Goal: Information Seeking & Learning: Learn about a topic

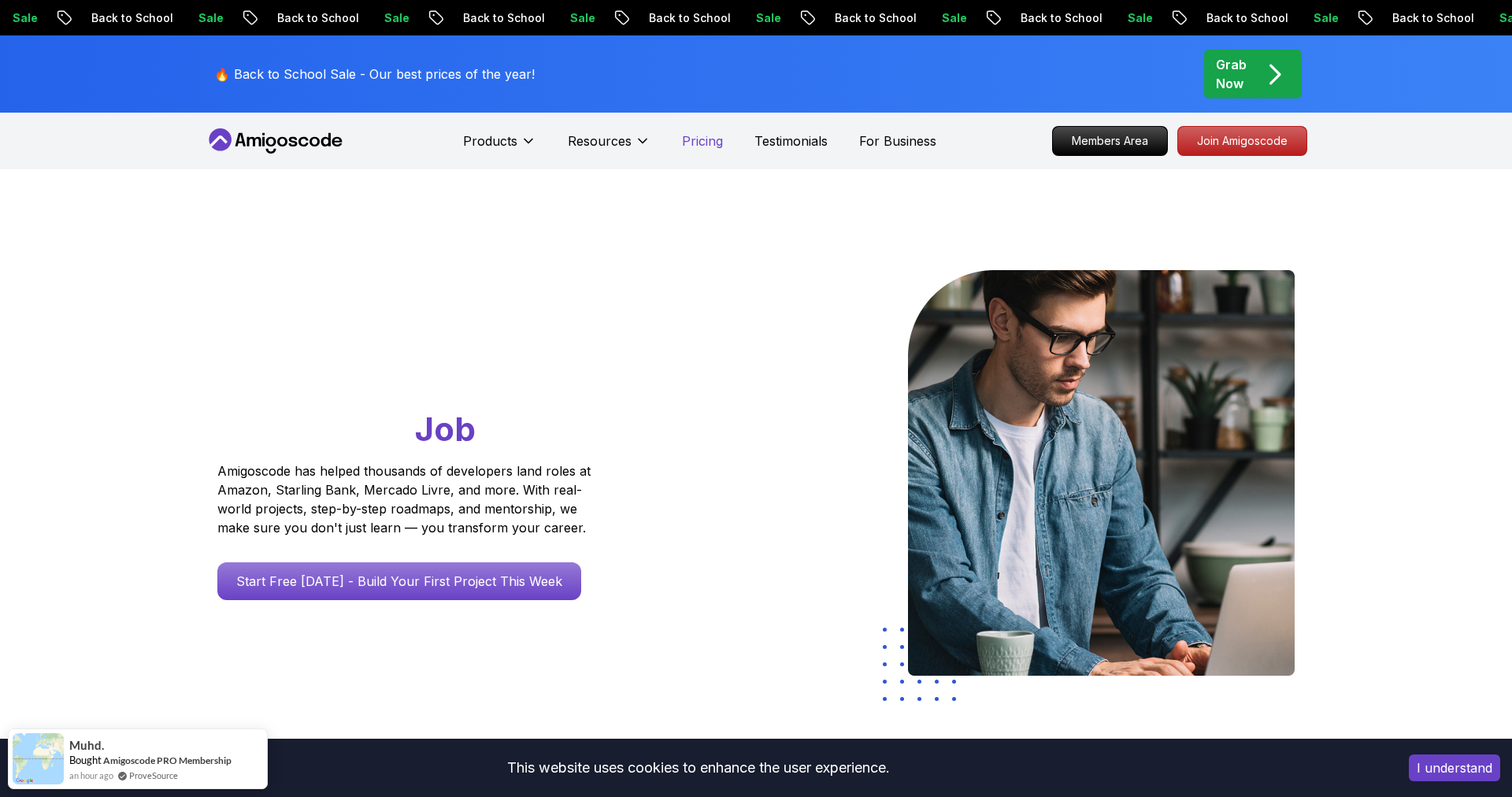
click at [707, 143] on p "Pricing" at bounding box center [703, 141] width 41 height 19
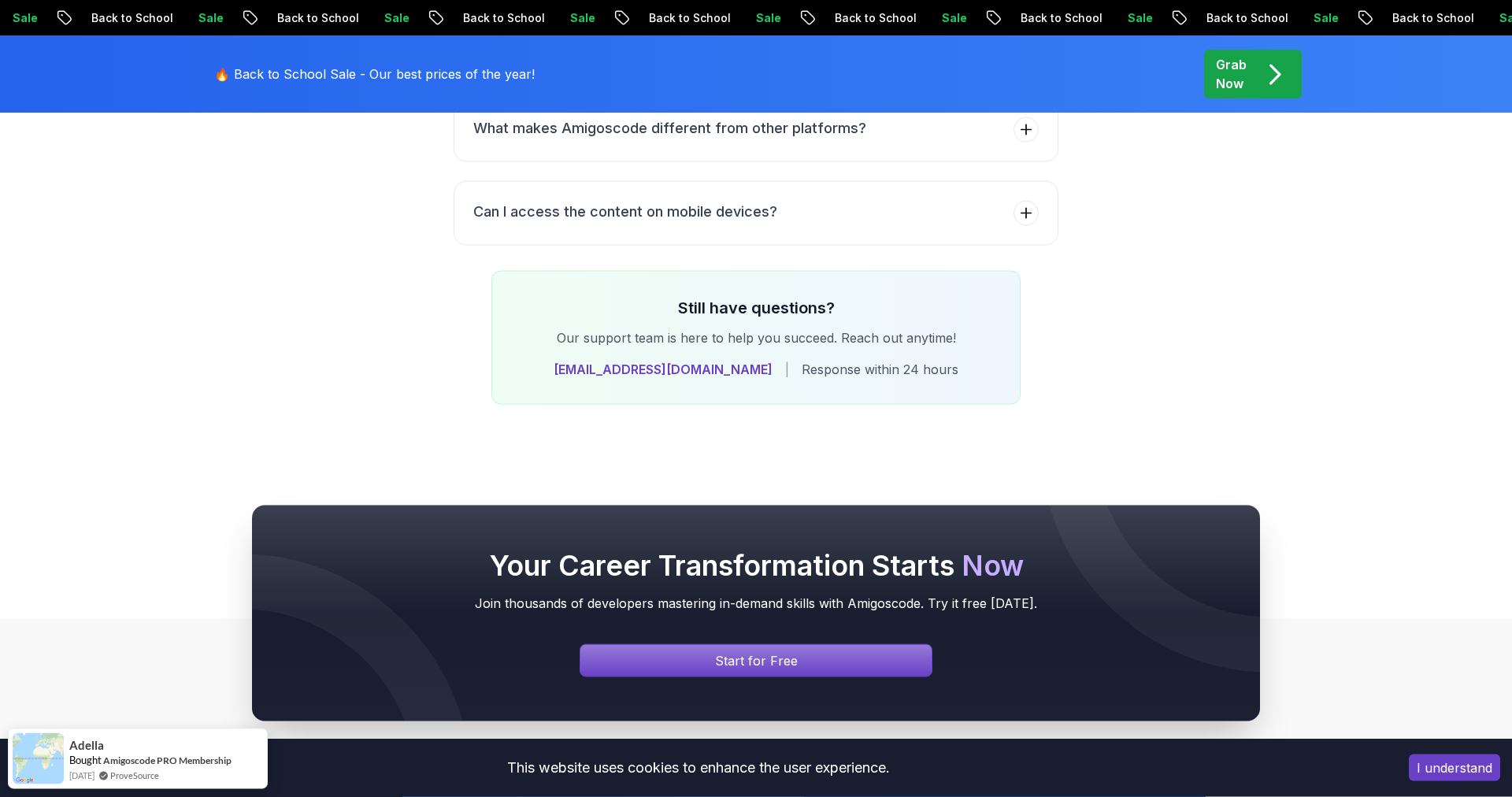
scroll to position [6683, 0]
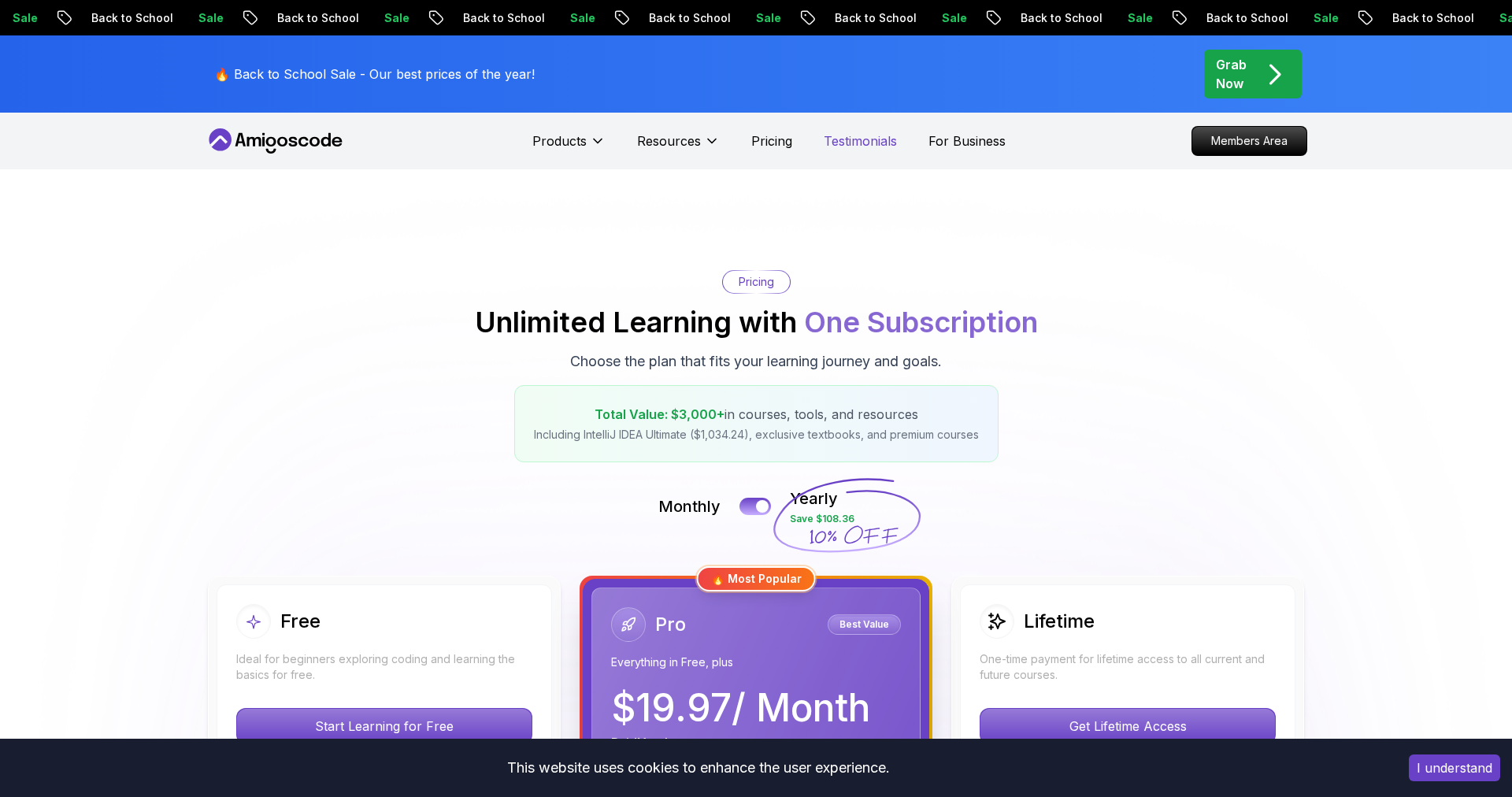
click at [874, 143] on p "Testimonials" at bounding box center [860, 141] width 73 height 19
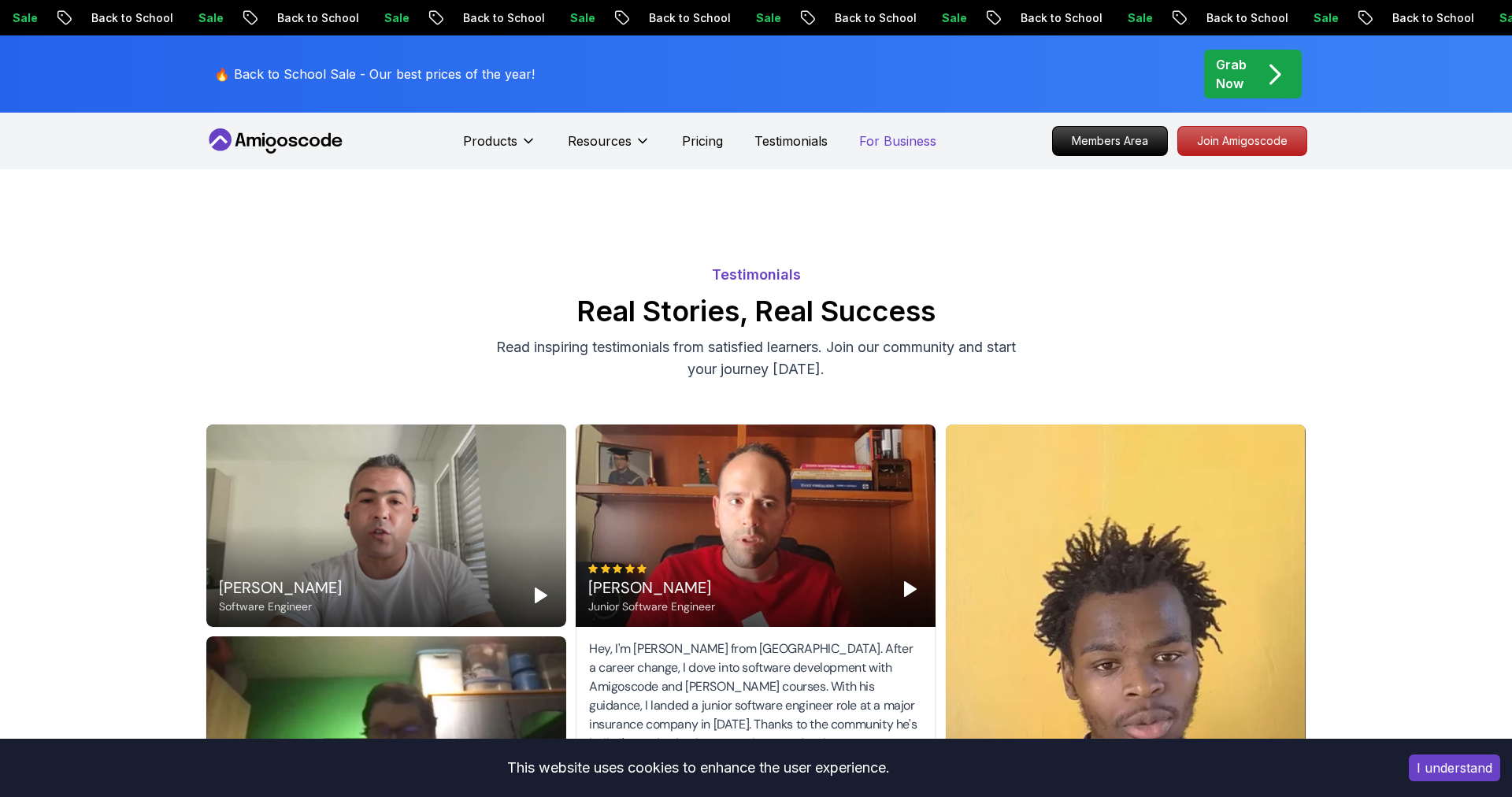
click at [886, 136] on p "For Business" at bounding box center [898, 141] width 77 height 19
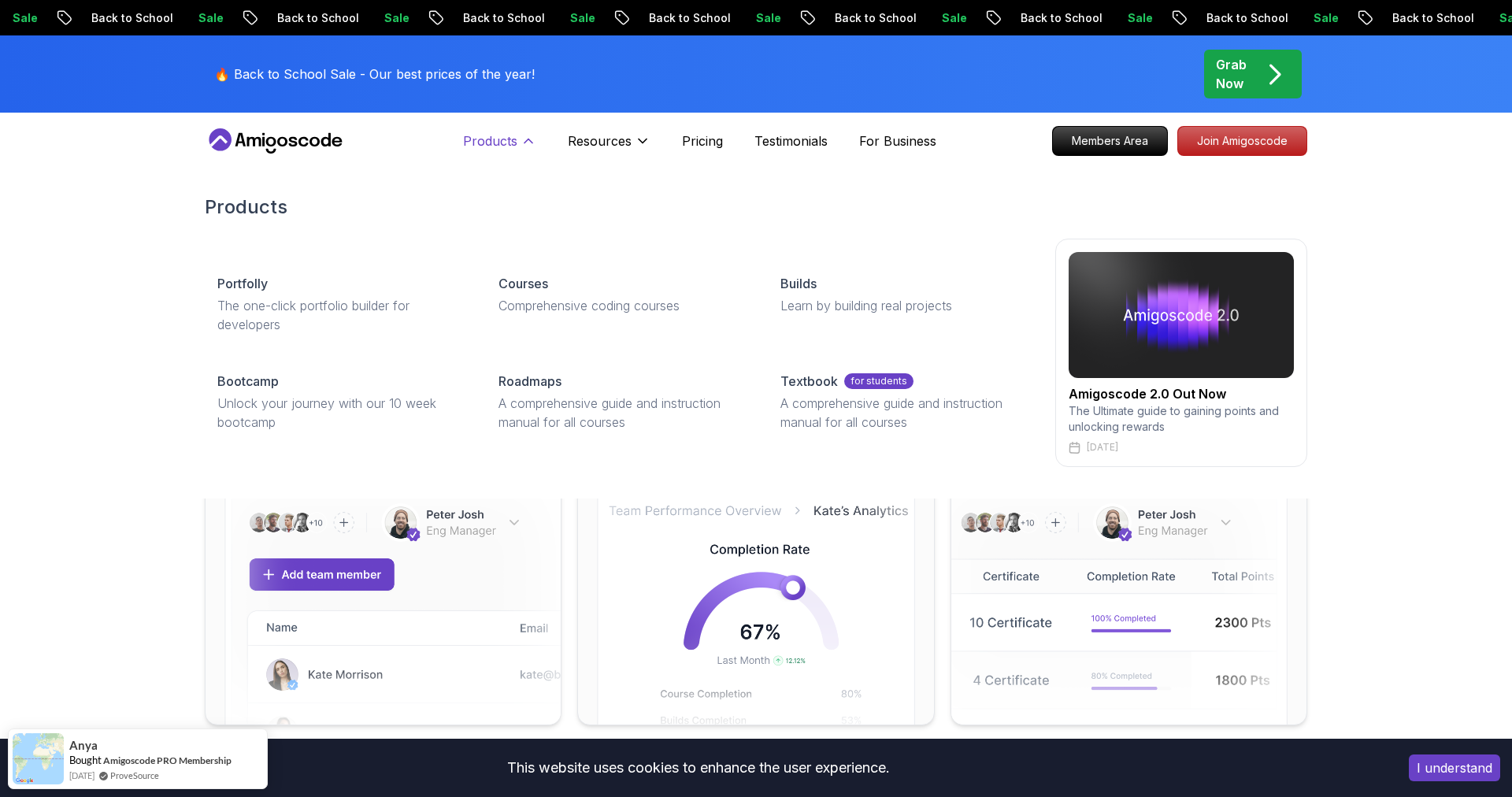
click at [490, 137] on p "Products" at bounding box center [490, 141] width 54 height 19
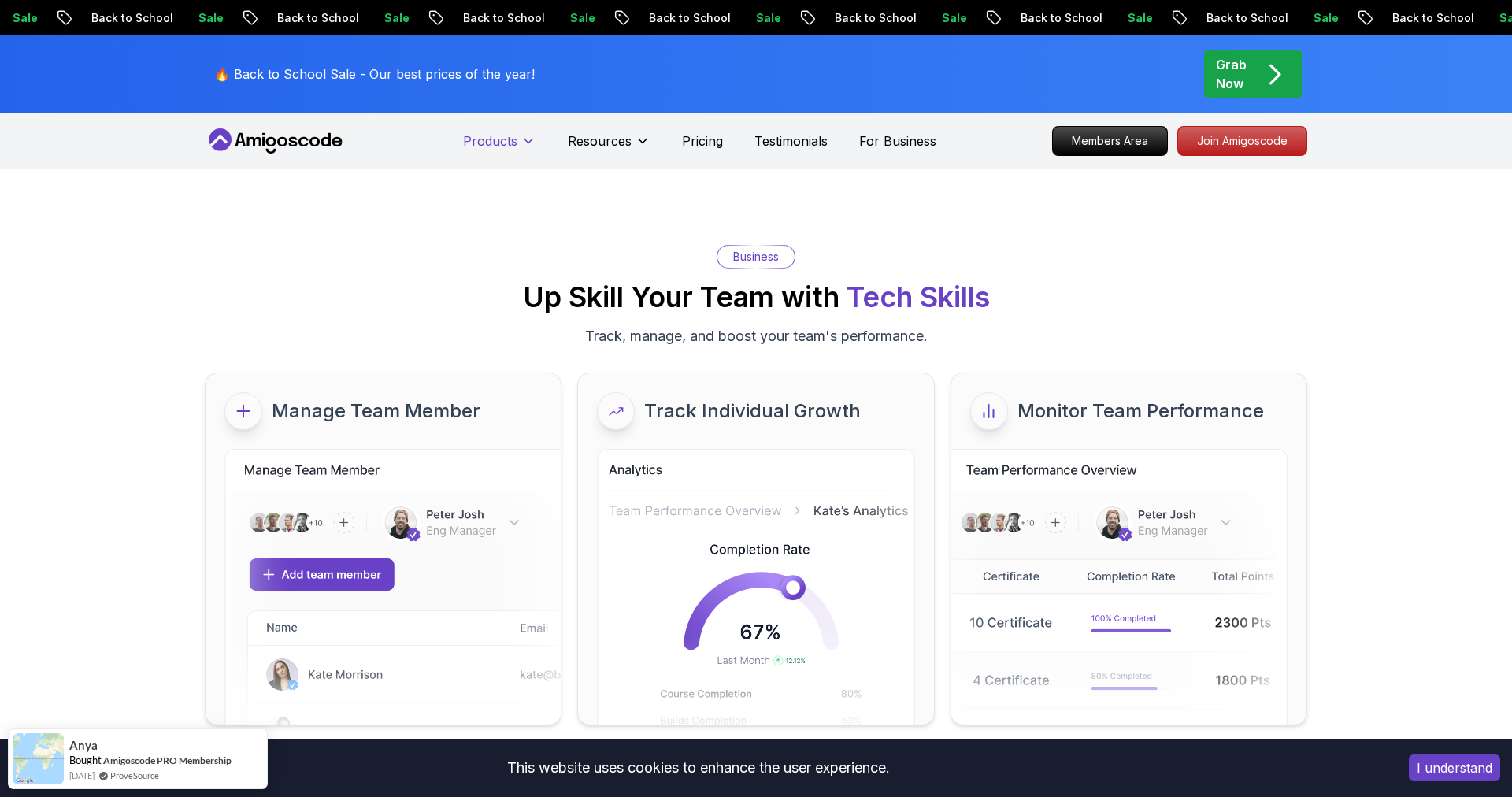
click at [490, 137] on p "Products" at bounding box center [490, 141] width 54 height 19
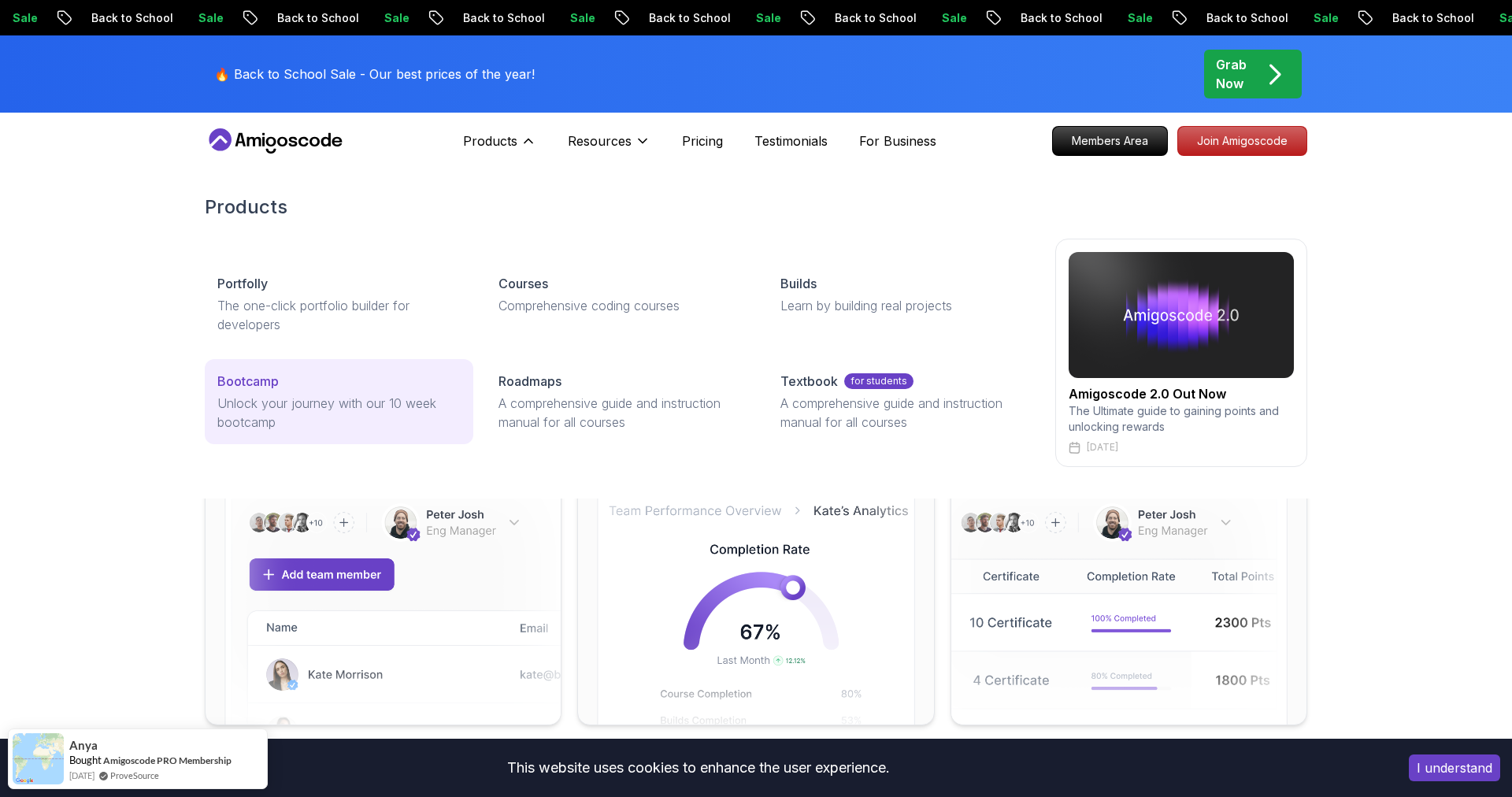
click at [241, 381] on p "Bootcamp" at bounding box center [247, 381] width 61 height 19
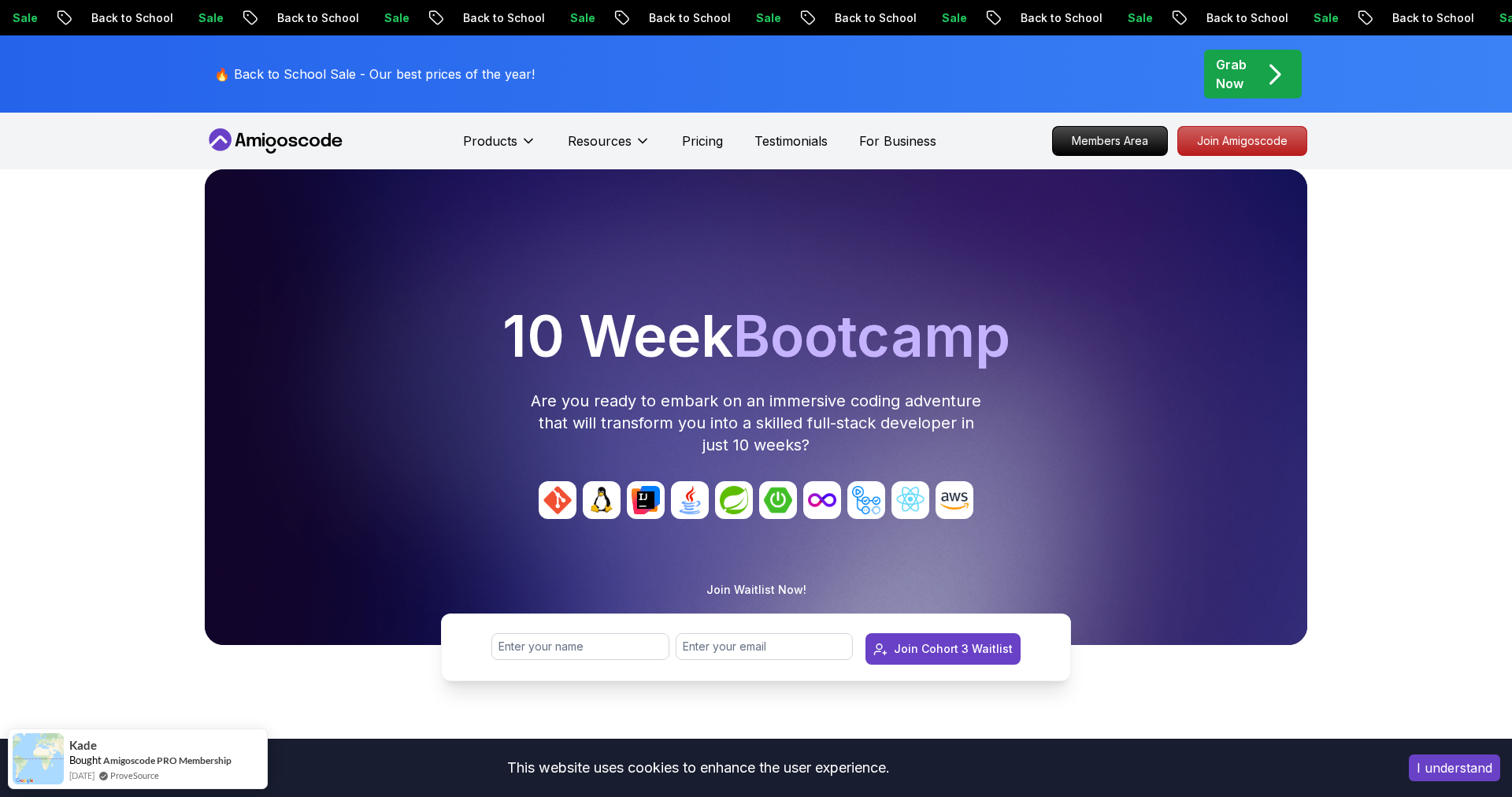
click at [865, 508] on img at bounding box center [866, 500] width 38 height 38
